Goal: Contribute content: Add original content to the website for others to see

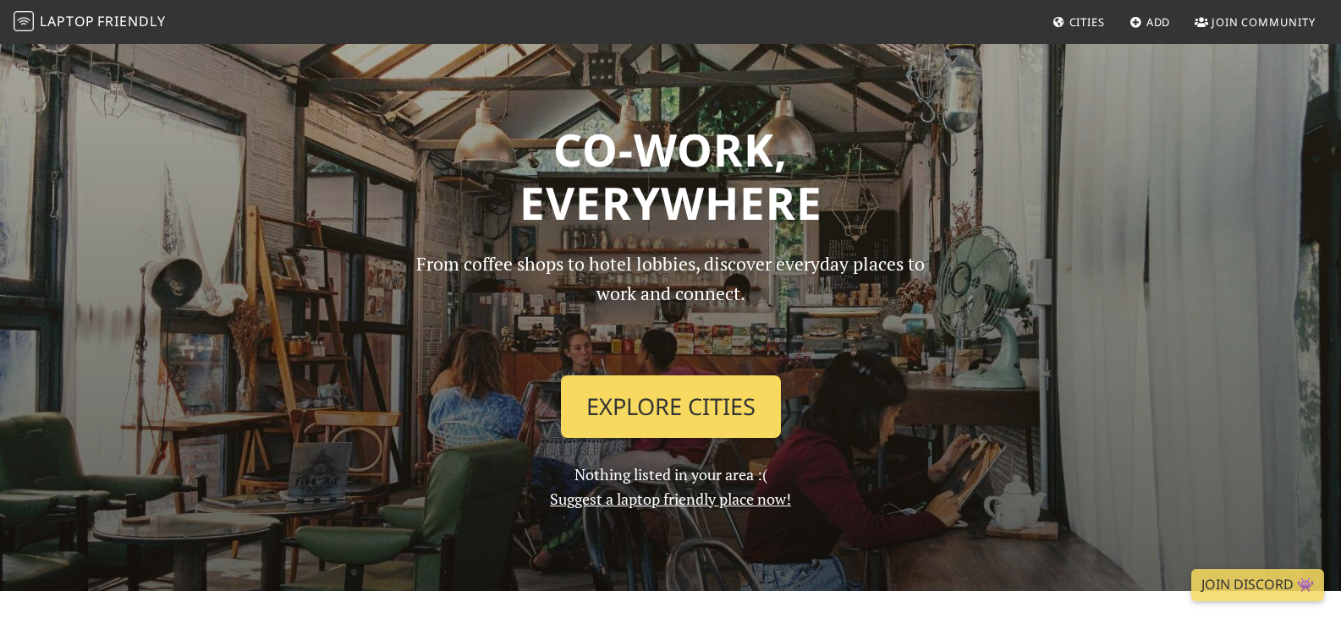
click at [655, 402] on link "Explore Cities" at bounding box center [671, 407] width 220 height 63
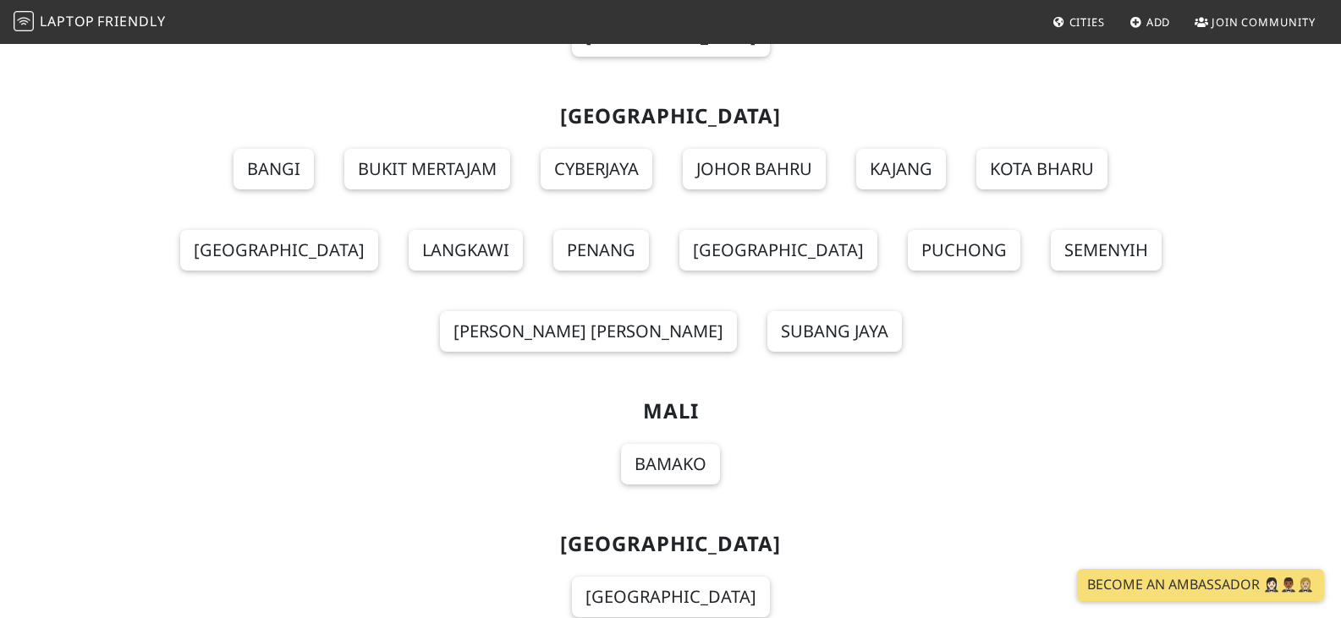
scroll to position [11505, 0]
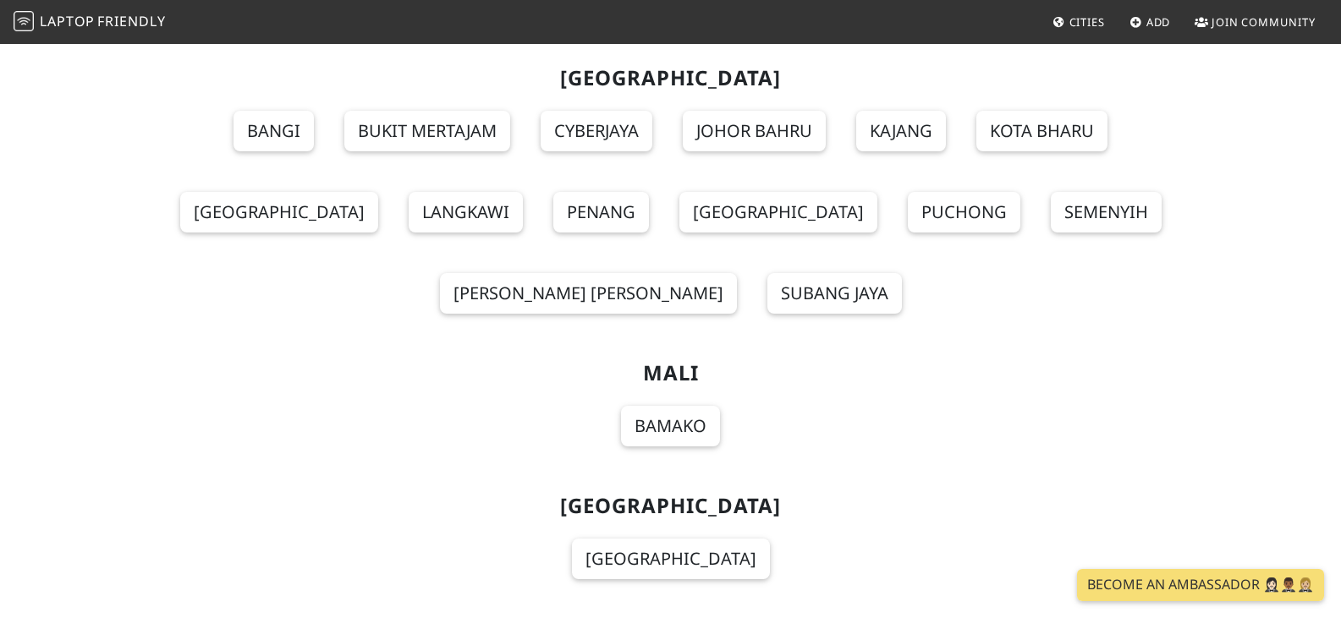
click at [1142, 23] on link "Add" at bounding box center [1150, 22] width 55 height 30
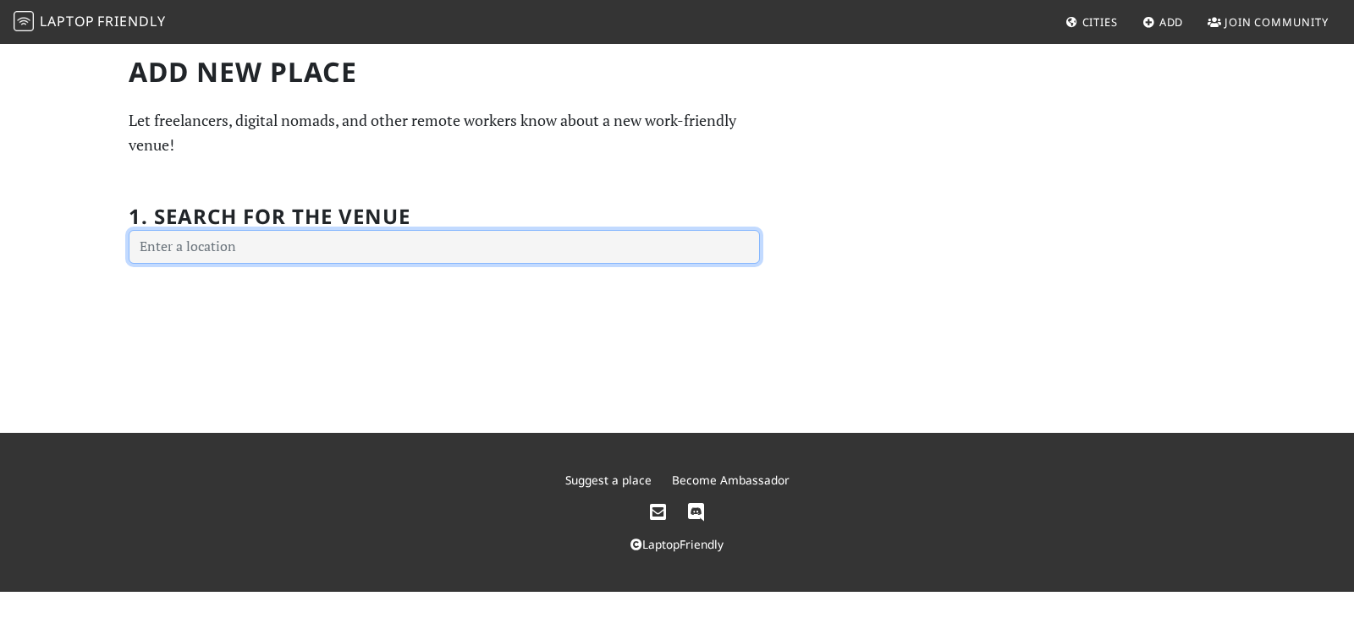
click at [299, 244] on input "text" at bounding box center [444, 247] width 631 height 34
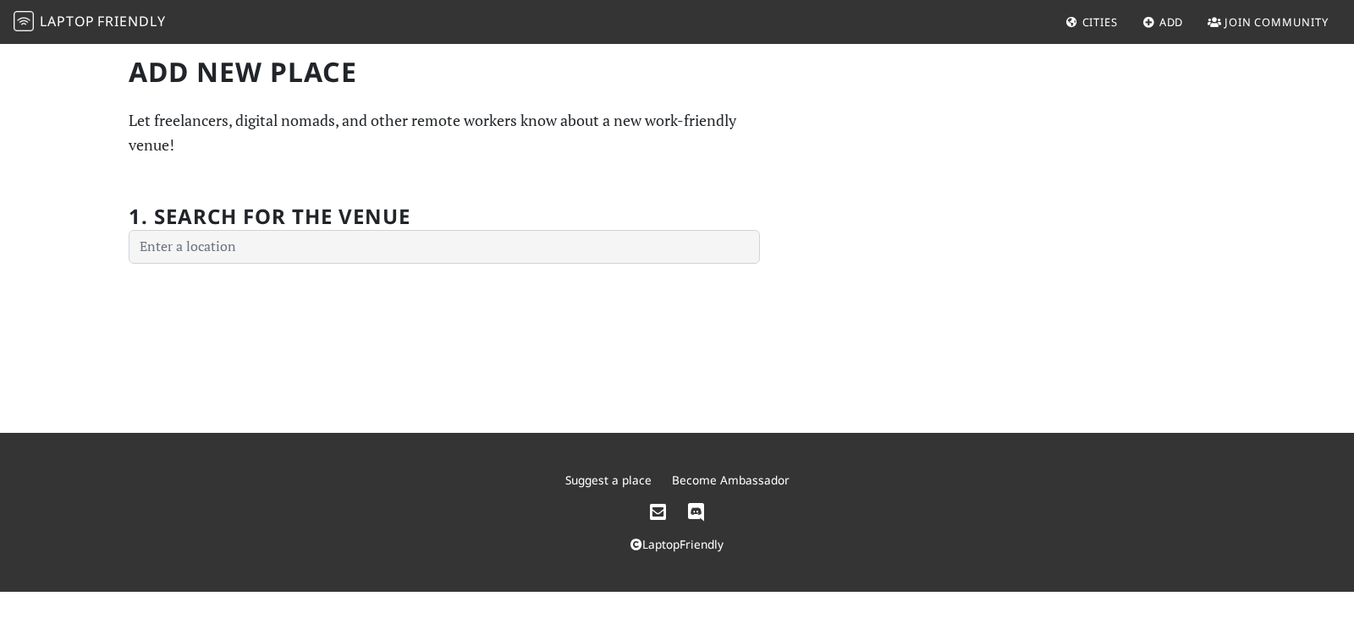
click at [1095, 17] on span "Cities" at bounding box center [1100, 21] width 36 height 15
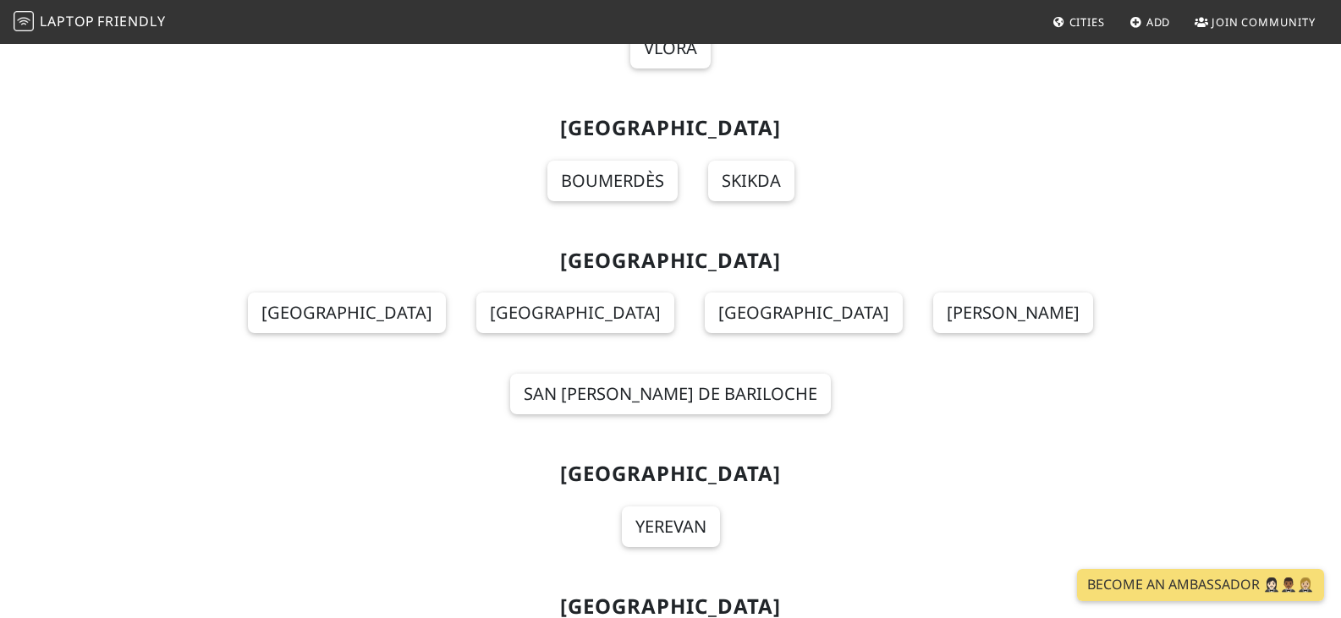
scroll to position [338, 0]
